Goal: Transaction & Acquisition: Subscribe to service/newsletter

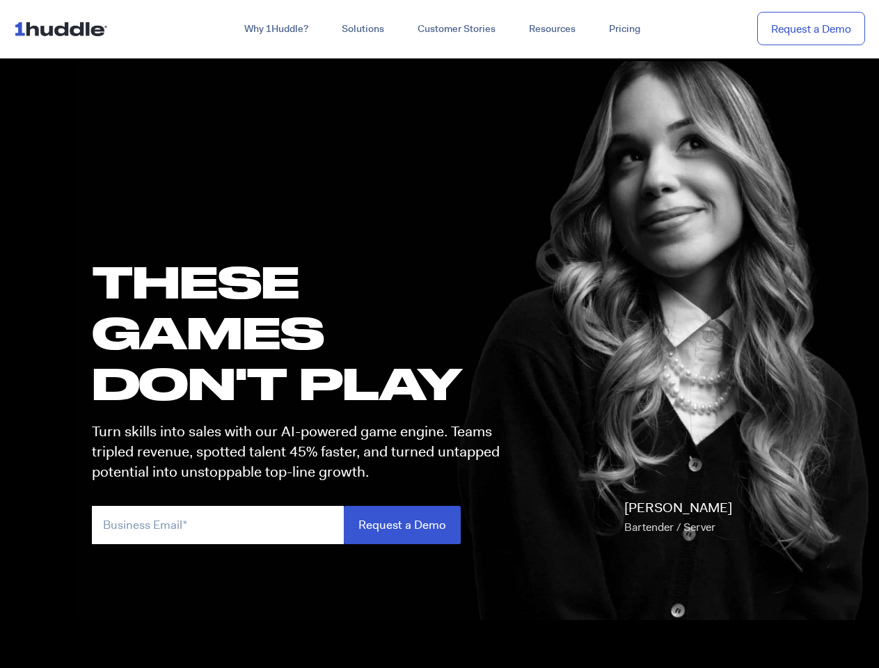
click at [439, 334] on h1 "these GAMES DON'T PLAY" at bounding box center [302, 332] width 420 height 153
click at [275, 29] on link "Why 1Huddle?" at bounding box center [275, 29] width 97 height 25
click at [362, 29] on link "Solutions" at bounding box center [363, 29] width 76 height 25
click at [551, 29] on link "Resources" at bounding box center [552, 29] width 80 height 25
click at [302, 525] on input "email" at bounding box center [218, 525] width 252 height 38
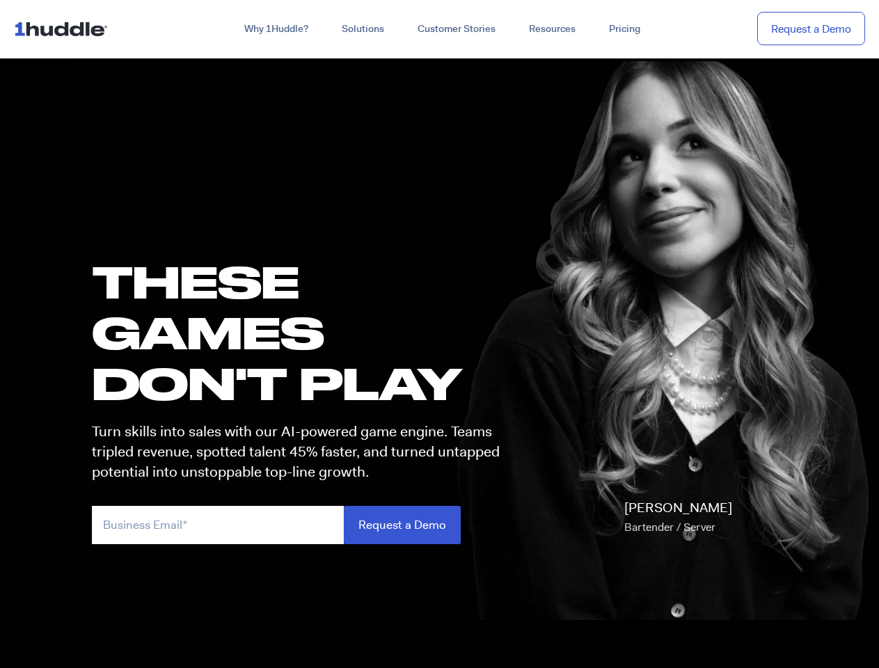
click at [401, 525] on input "Request a Demo" at bounding box center [402, 525] width 117 height 38
